Goal: Find specific page/section: Find specific page/section

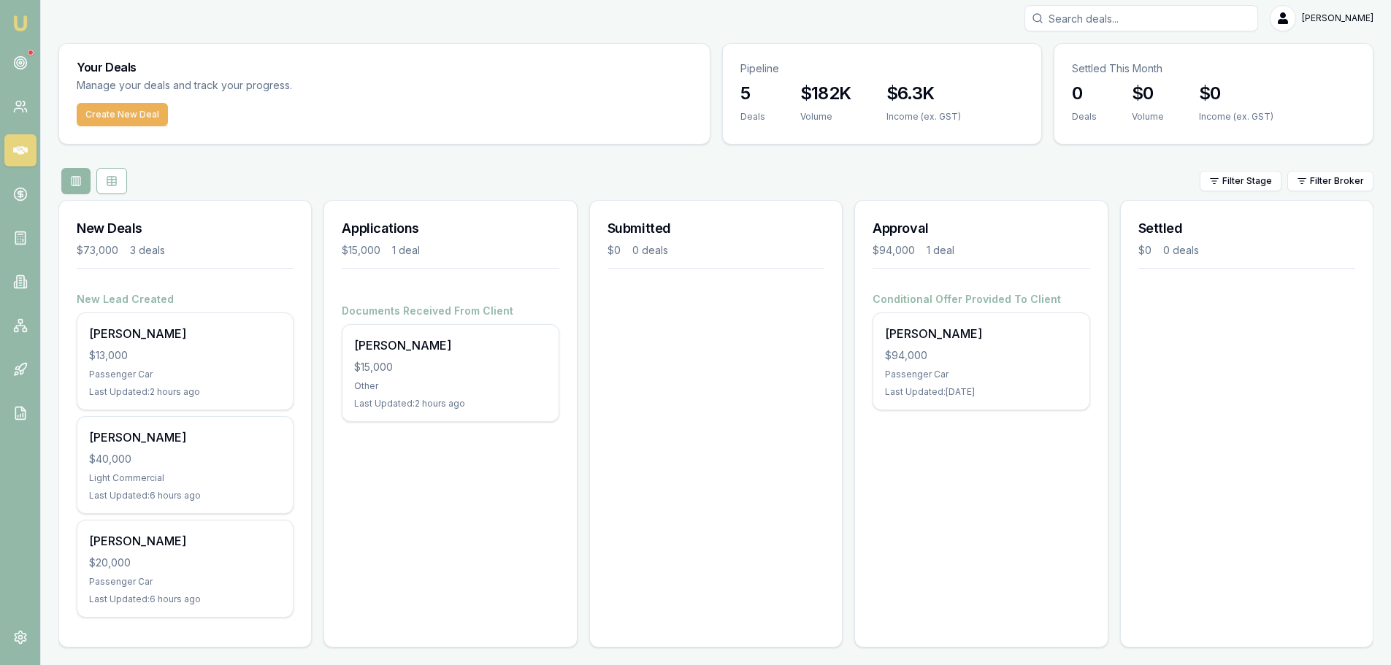
scroll to position [12, 0]
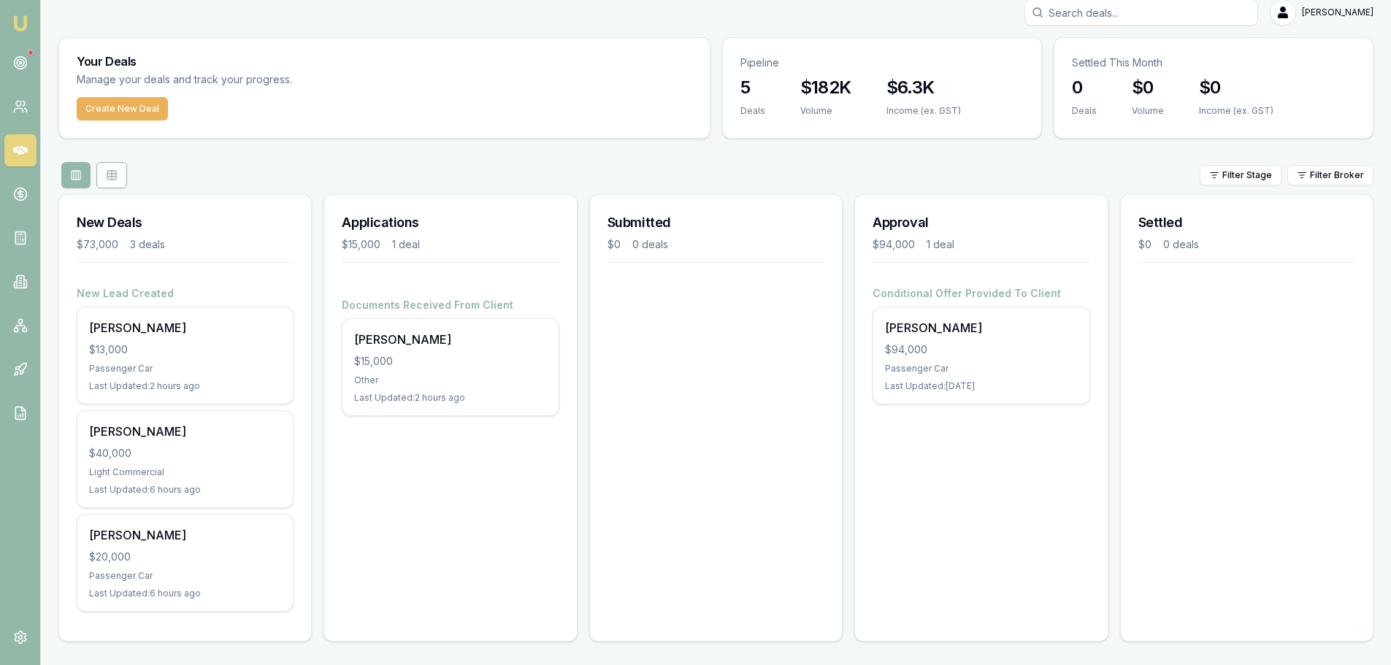
click at [496, 508] on div "Applications $15,000 1 deal Documents Received From Client Wendy James $15,000 …" at bounding box center [450, 418] width 253 height 448
drag, startPoint x: 757, startPoint y: 479, endPoint x: 972, endPoint y: 456, distance: 216.7
click at [757, 479] on div "Submitted $0 0 deals" at bounding box center [715, 418] width 253 height 448
click at [1033, 459] on div "Approval $94,000 1 deal Conditional Offer Provided To Client Tyson Reddick $94,…" at bounding box center [981, 418] width 253 height 448
click at [712, 359] on div "Submitted $0 0 deals" at bounding box center [715, 418] width 253 height 448
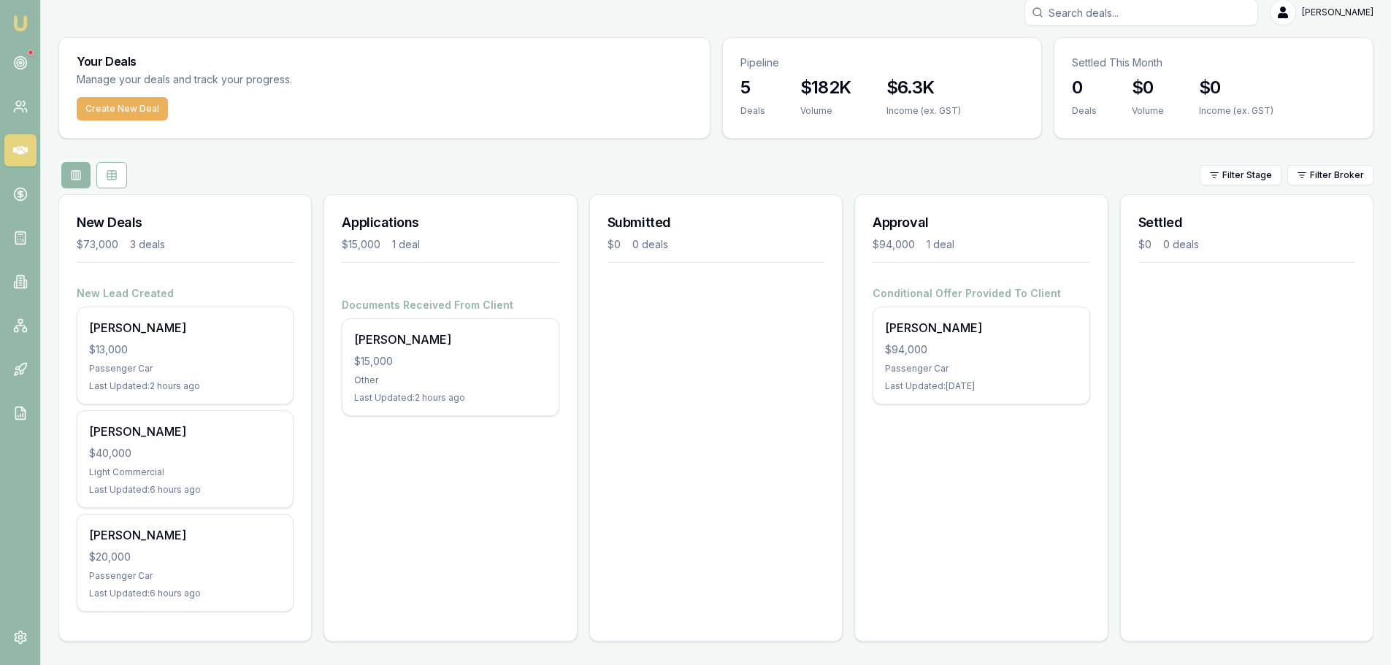
click at [1287, 387] on div "Settled $0 0 deals" at bounding box center [1246, 418] width 253 height 448
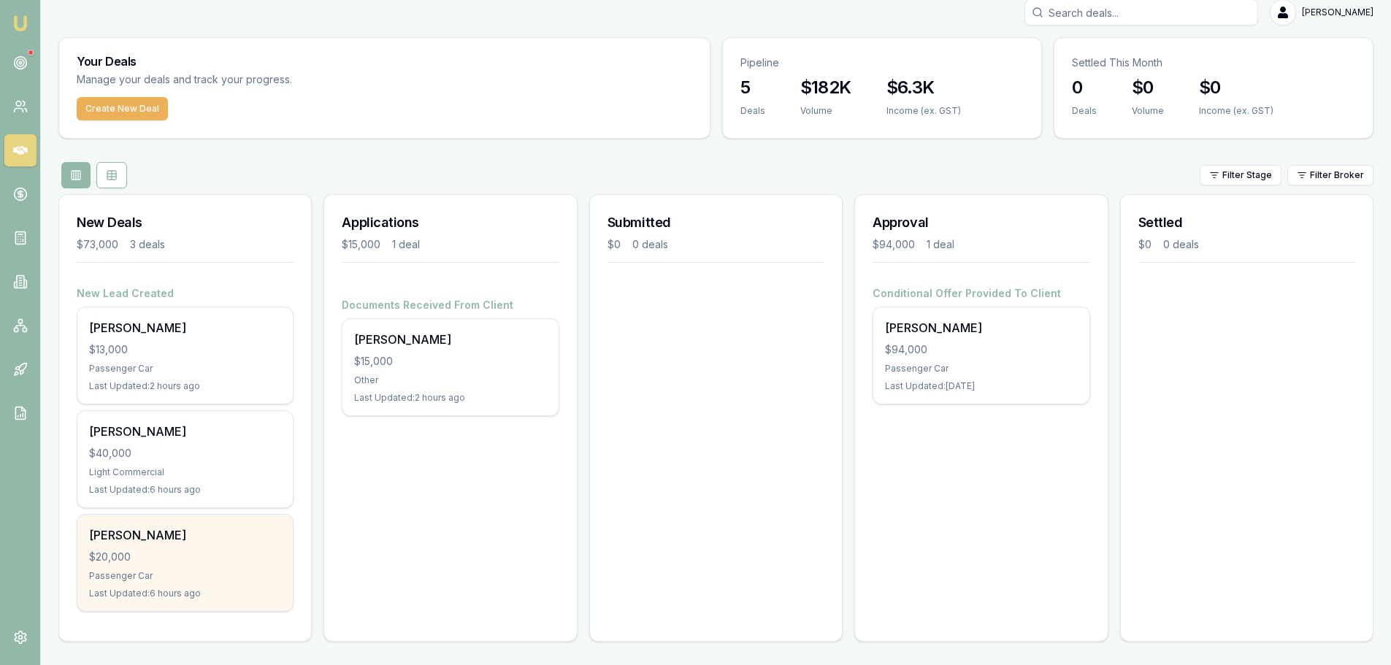
click at [158, 559] on div "$20,000" at bounding box center [185, 557] width 192 height 15
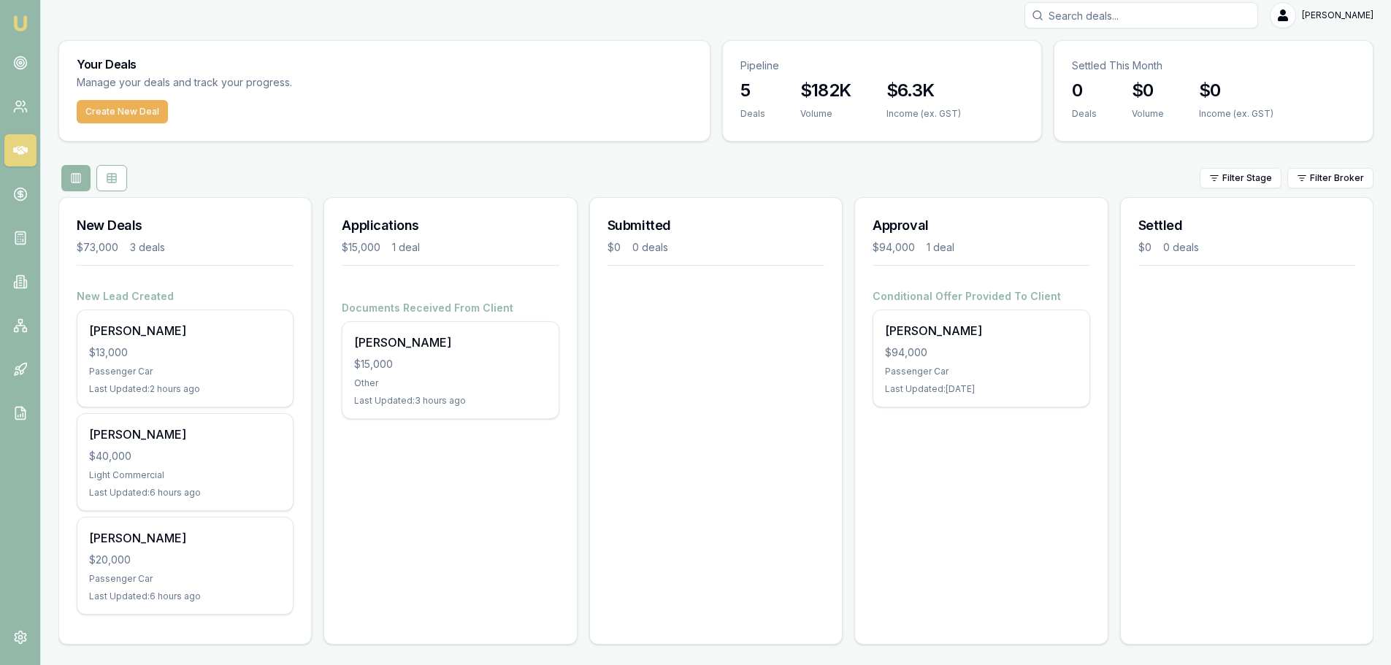
scroll to position [12, 0]
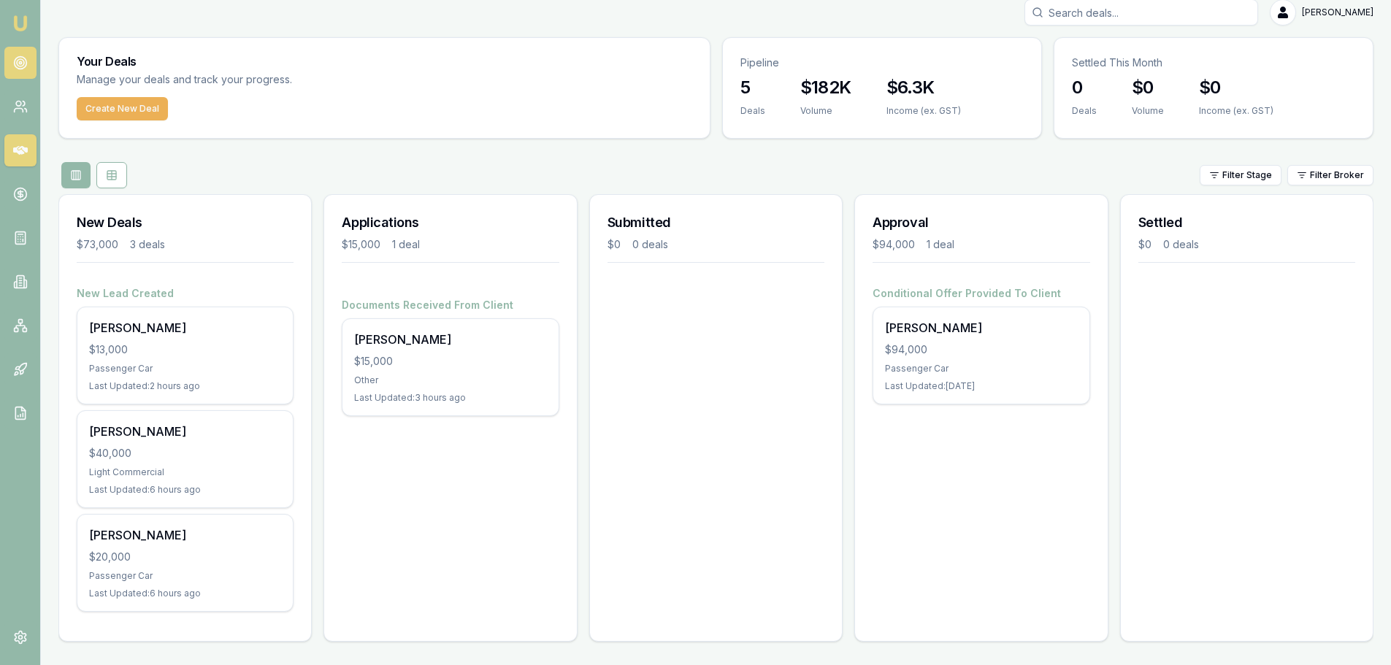
click at [24, 65] on icon at bounding box center [20, 63] width 15 height 15
